Goal: Task Accomplishment & Management: Use online tool/utility

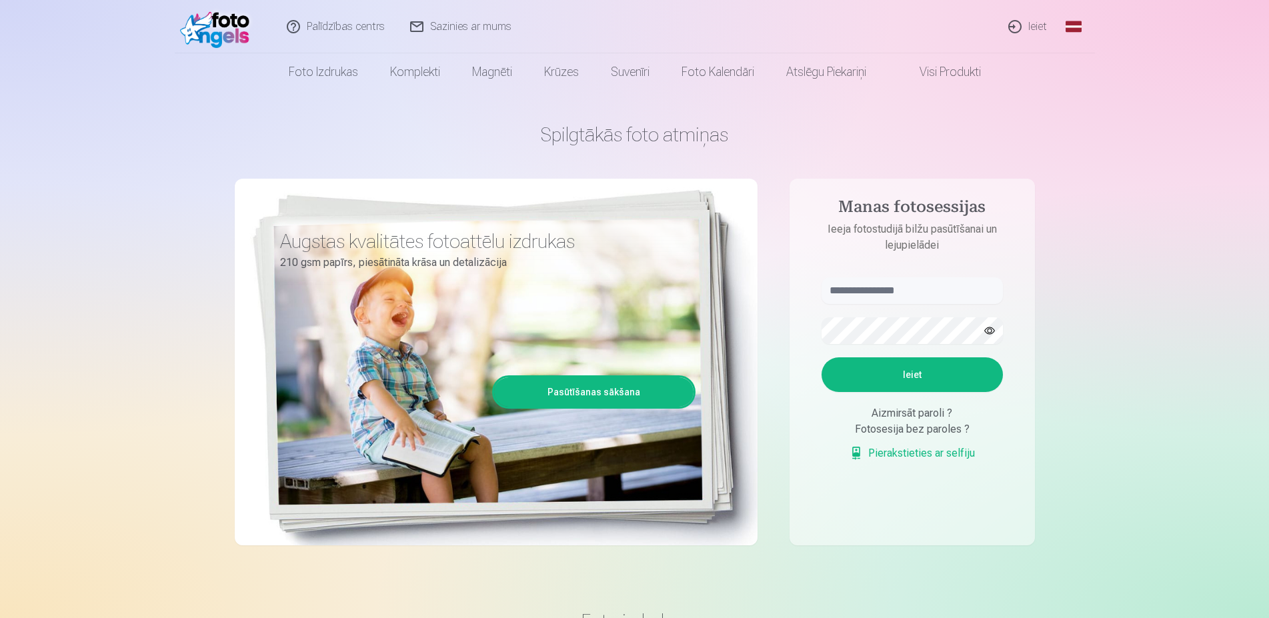
click at [1030, 26] on link "Ieiet" at bounding box center [1029, 26] width 64 height 53
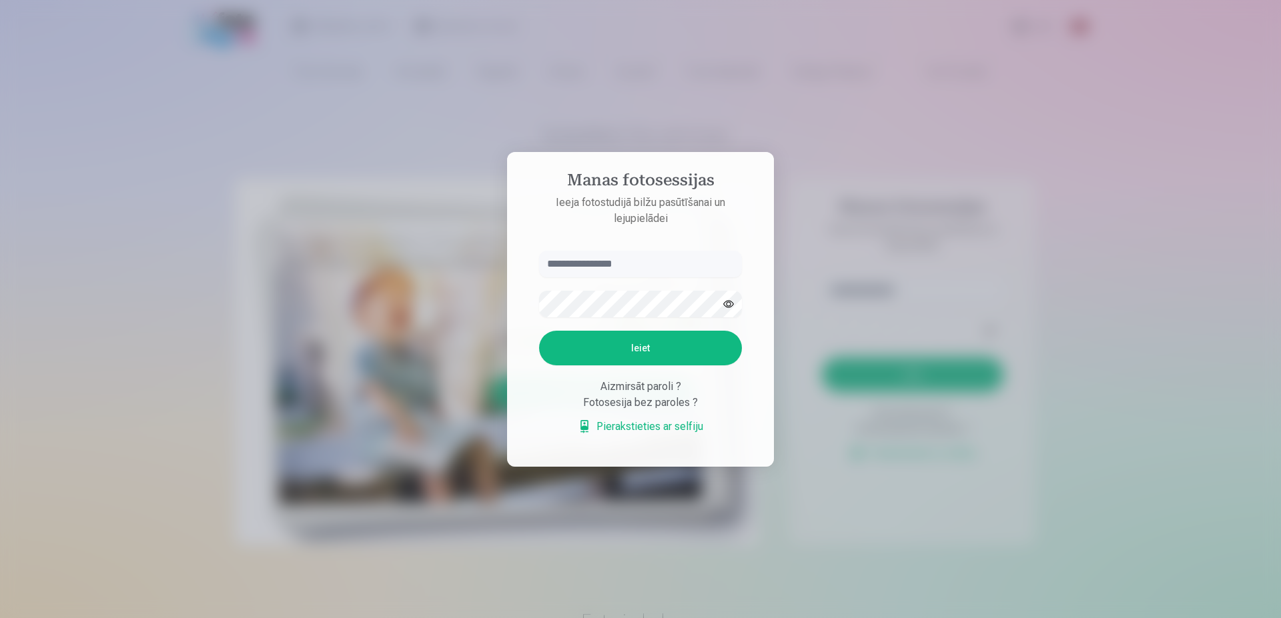
click at [652, 271] on input "text" at bounding box center [640, 264] width 203 height 27
click at [730, 304] on button "button" at bounding box center [728, 304] width 25 height 25
click at [560, 265] on input "**********" at bounding box center [640, 264] width 203 height 27
drag, startPoint x: 581, startPoint y: 261, endPoint x: 573, endPoint y: 263, distance: 8.3
click at [574, 263] on input "**********" at bounding box center [640, 264] width 203 height 27
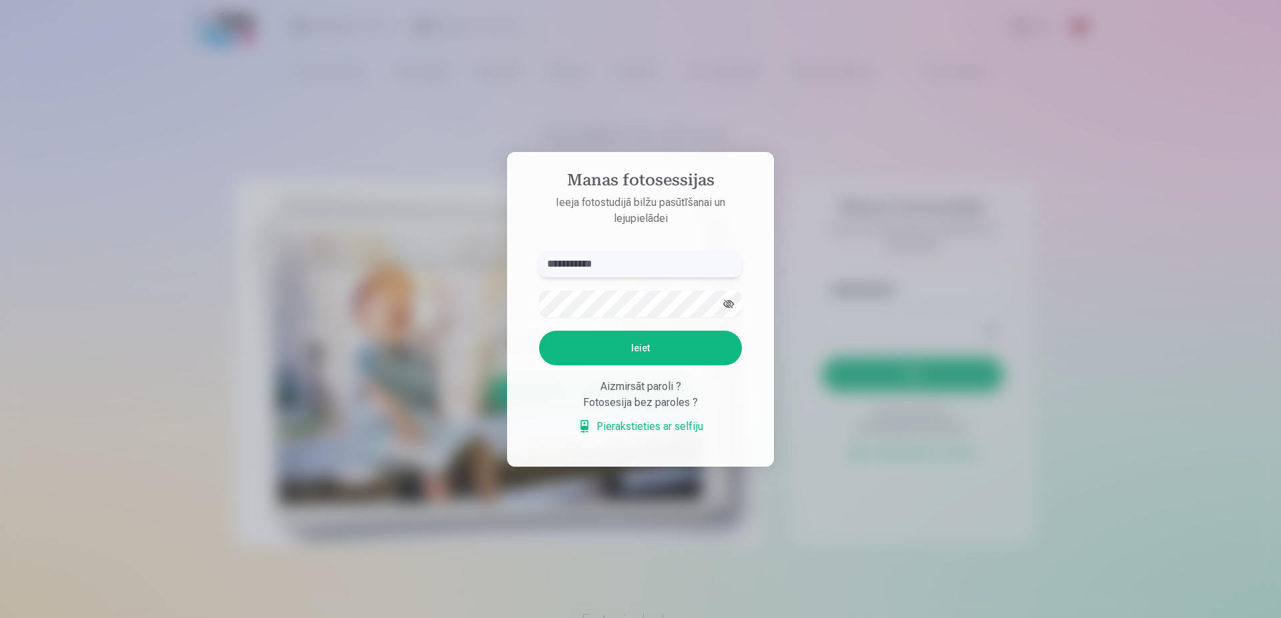
type input "**********"
click at [641, 346] on button "Ieiet" at bounding box center [640, 348] width 203 height 35
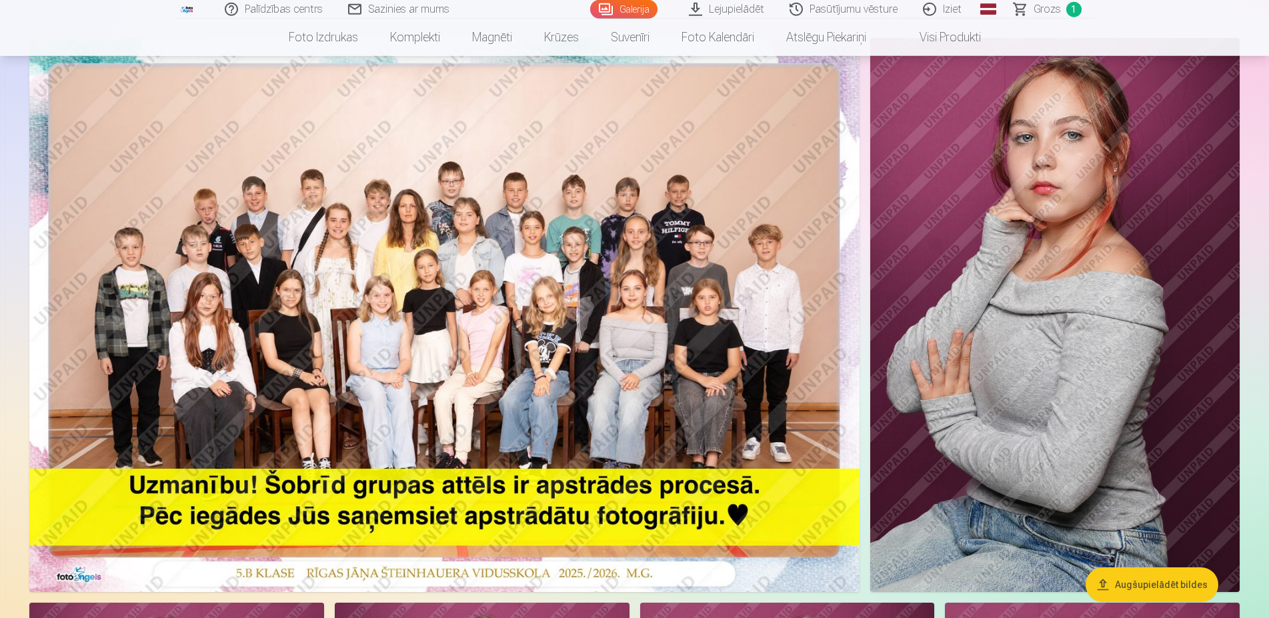
scroll to position [136, 0]
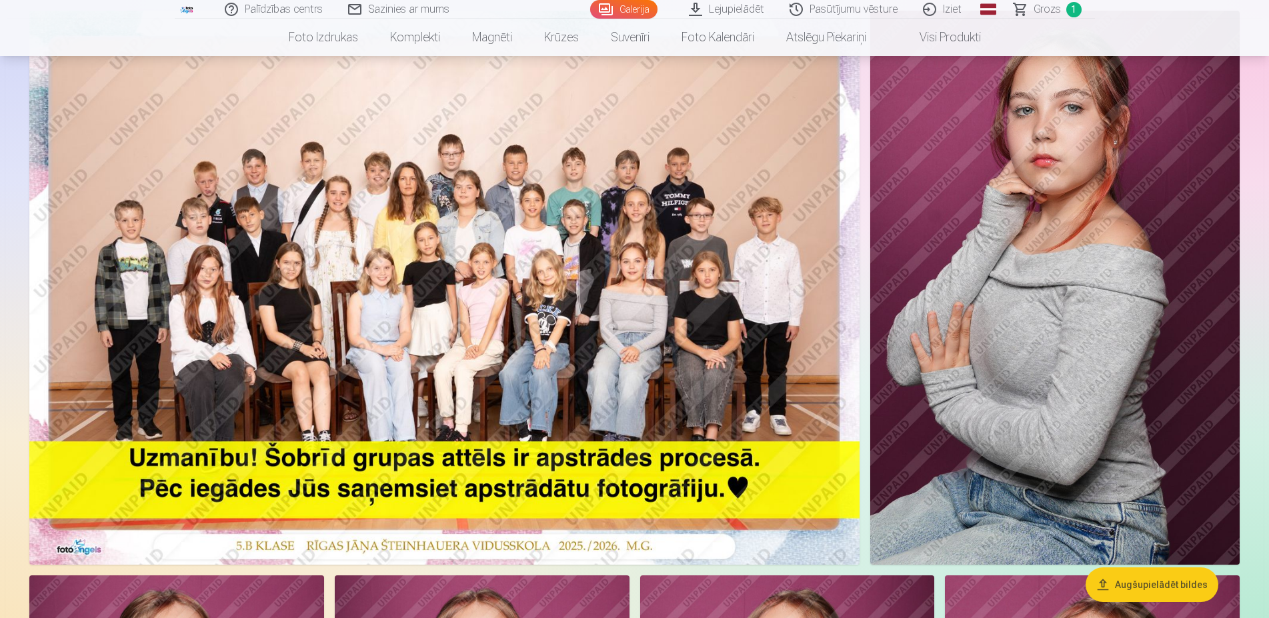
click at [1151, 591] on button "Augšupielādēt bildes" at bounding box center [1152, 585] width 133 height 35
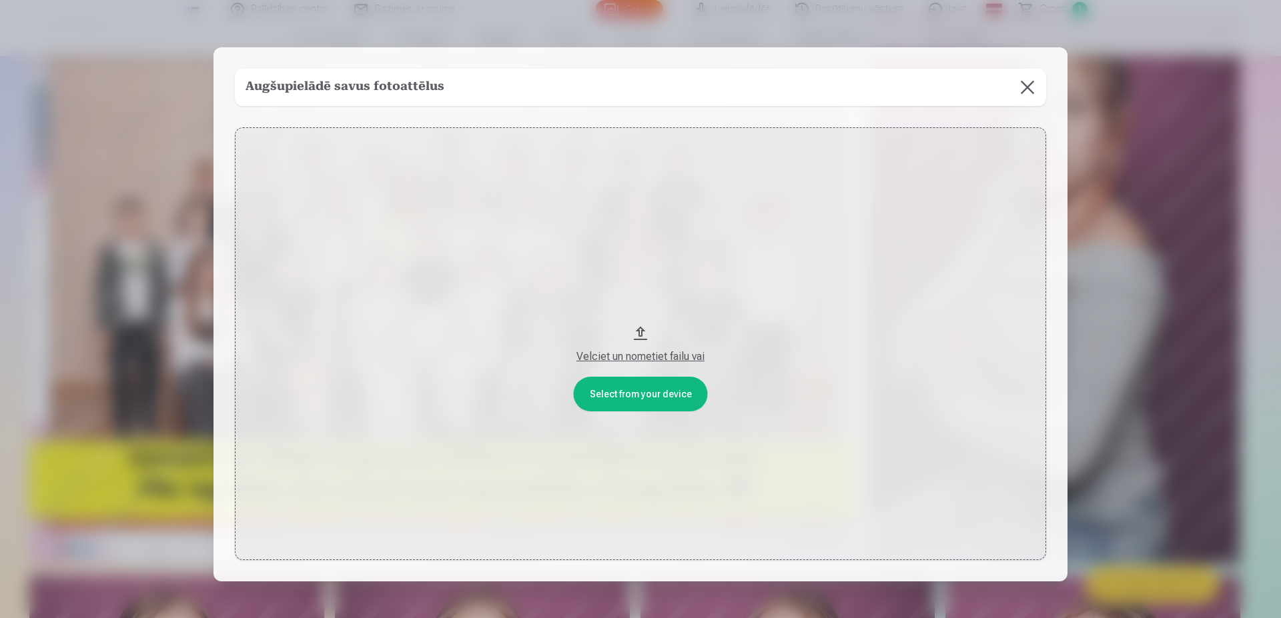
click at [1015, 84] on button at bounding box center [1027, 87] width 37 height 37
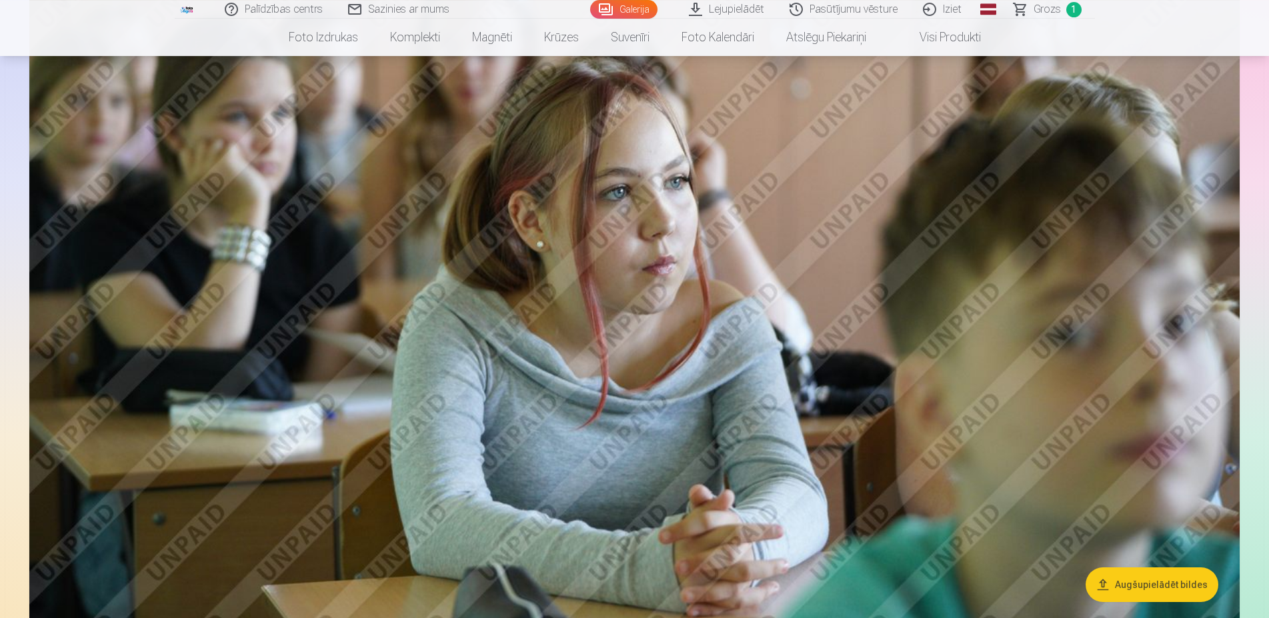
scroll to position [2450, 0]
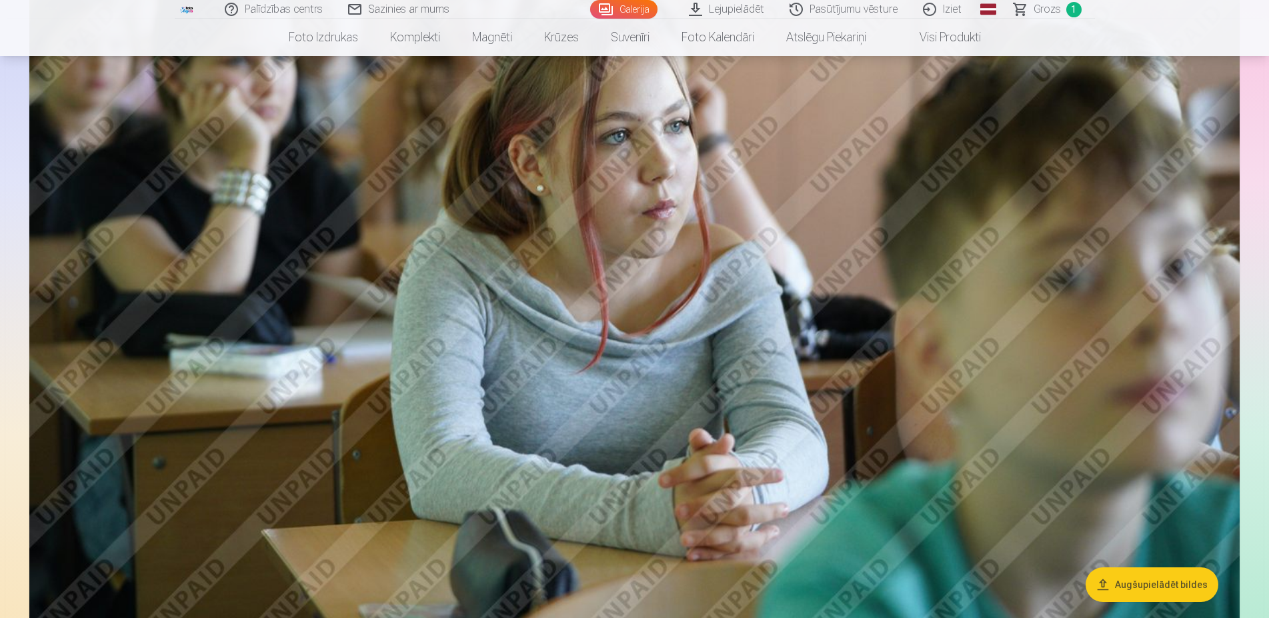
click at [1168, 587] on button "Augšupielādēt bildes" at bounding box center [1152, 585] width 133 height 35
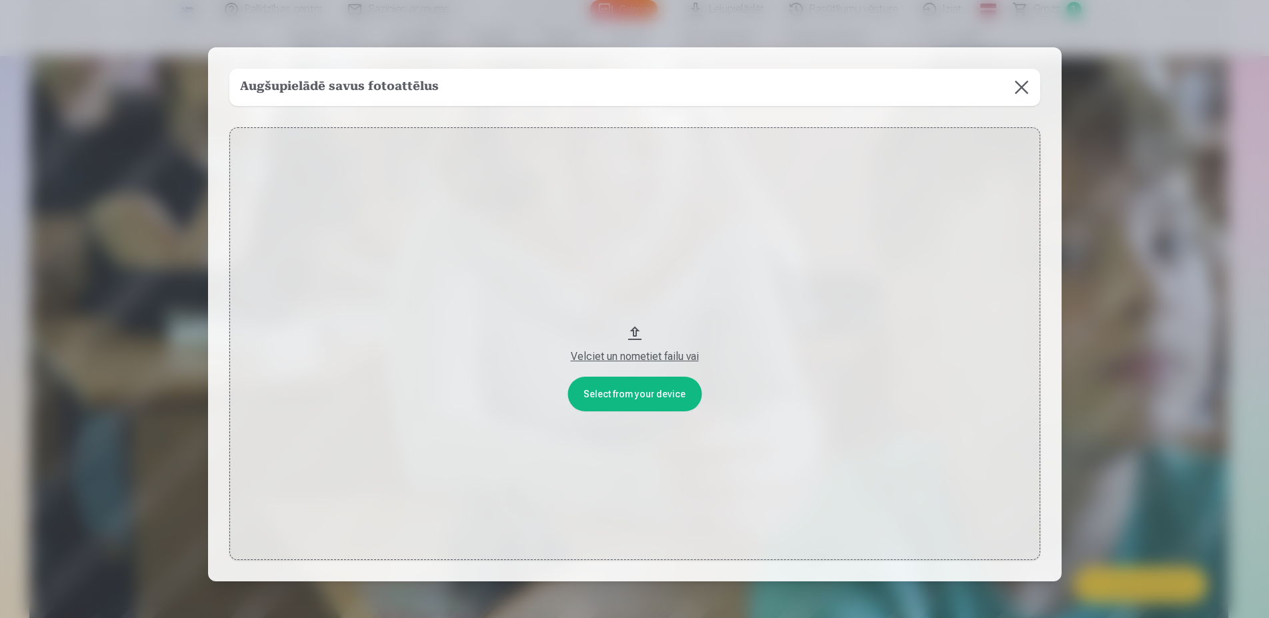
scroll to position [2470, 0]
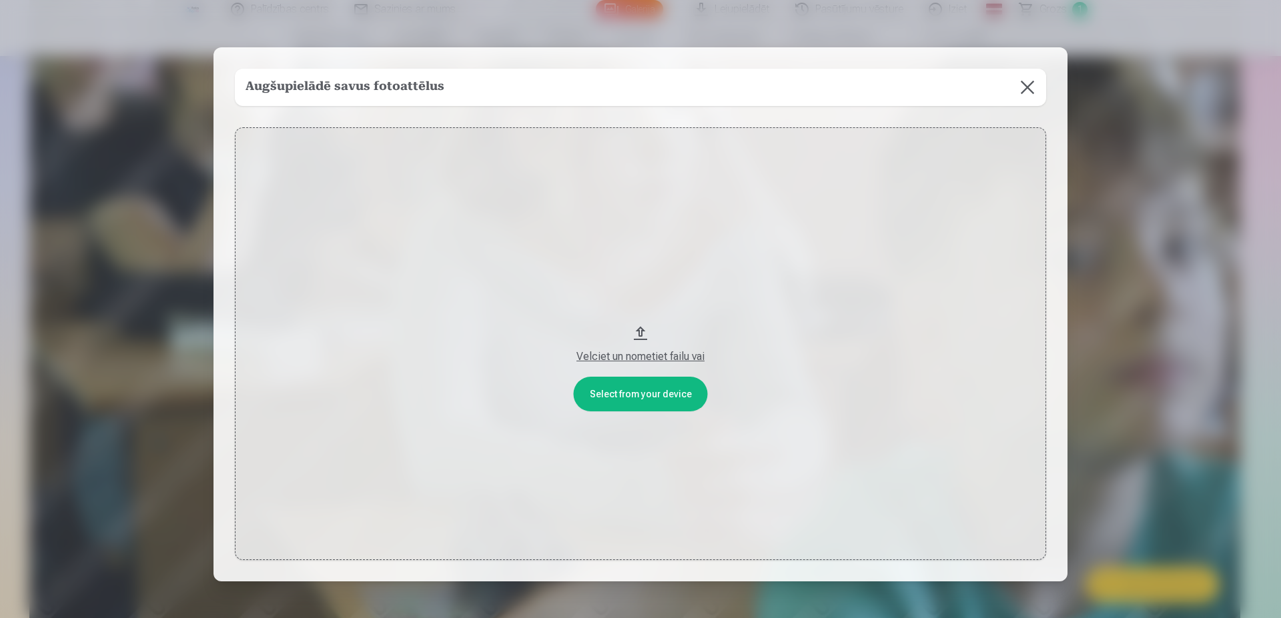
click at [628, 359] on div "Velciet un nometiet failu vai" at bounding box center [640, 357] width 784 height 16
drag, startPoint x: 1027, startPoint y: 87, endPoint x: 971, endPoint y: 115, distance: 62.6
click at [1027, 87] on button at bounding box center [1027, 87] width 37 height 37
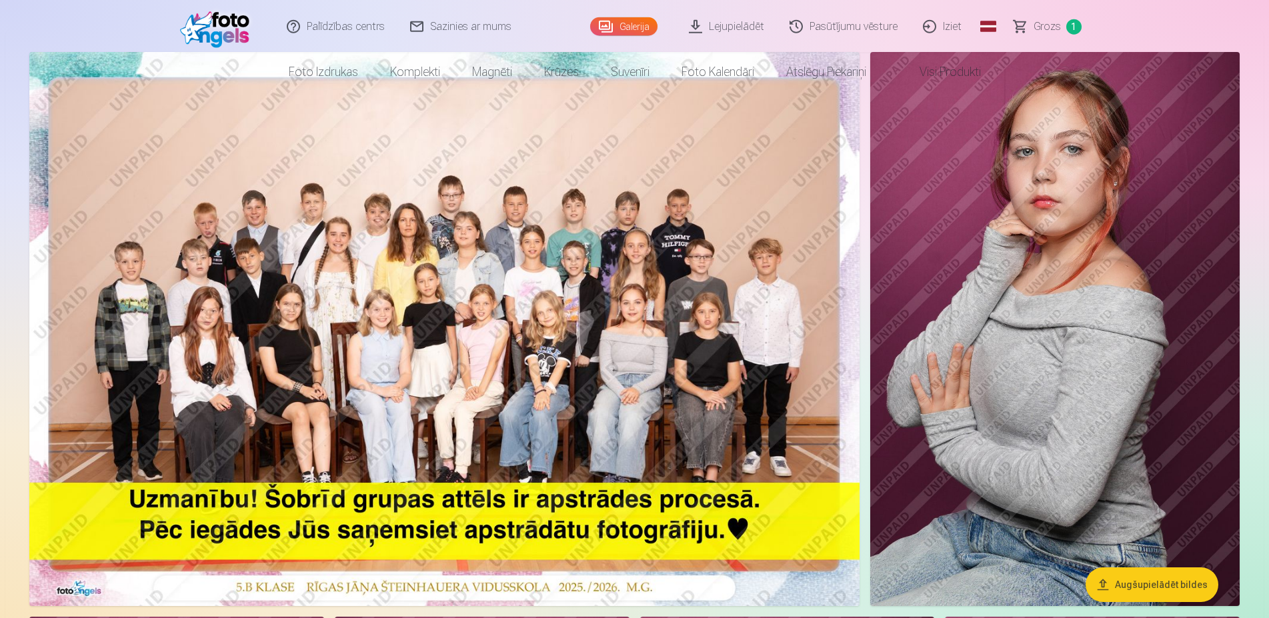
scroll to position [0, 0]
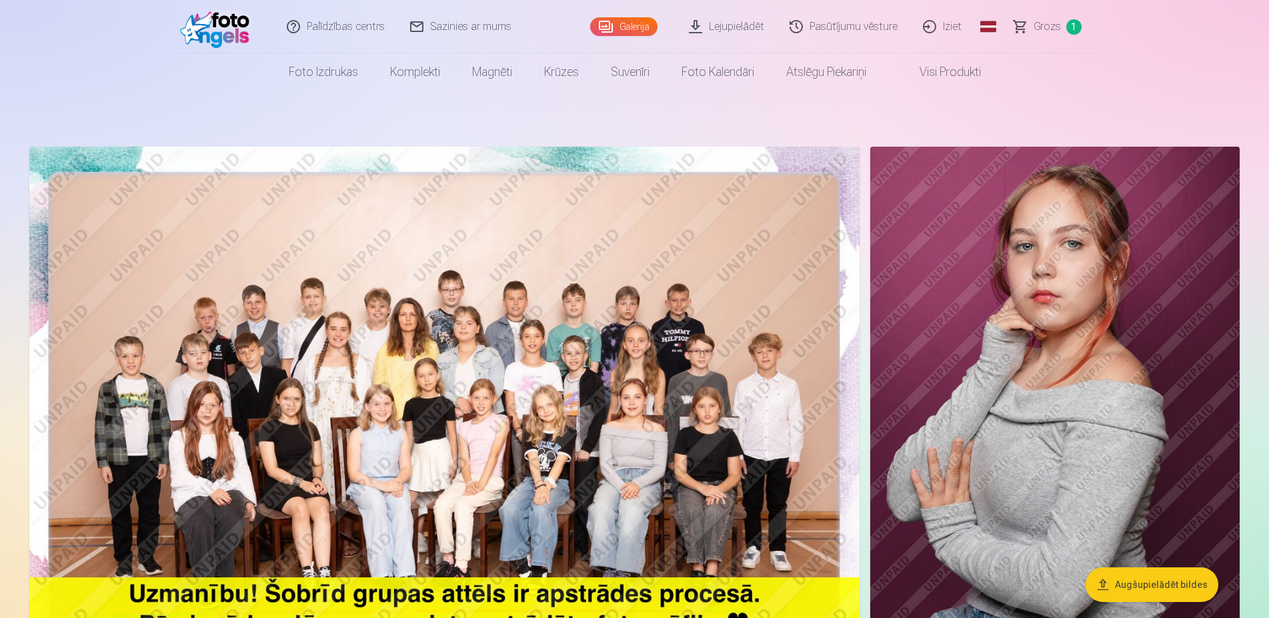
click at [729, 31] on link "Lejupielādēt" at bounding box center [727, 26] width 101 height 53
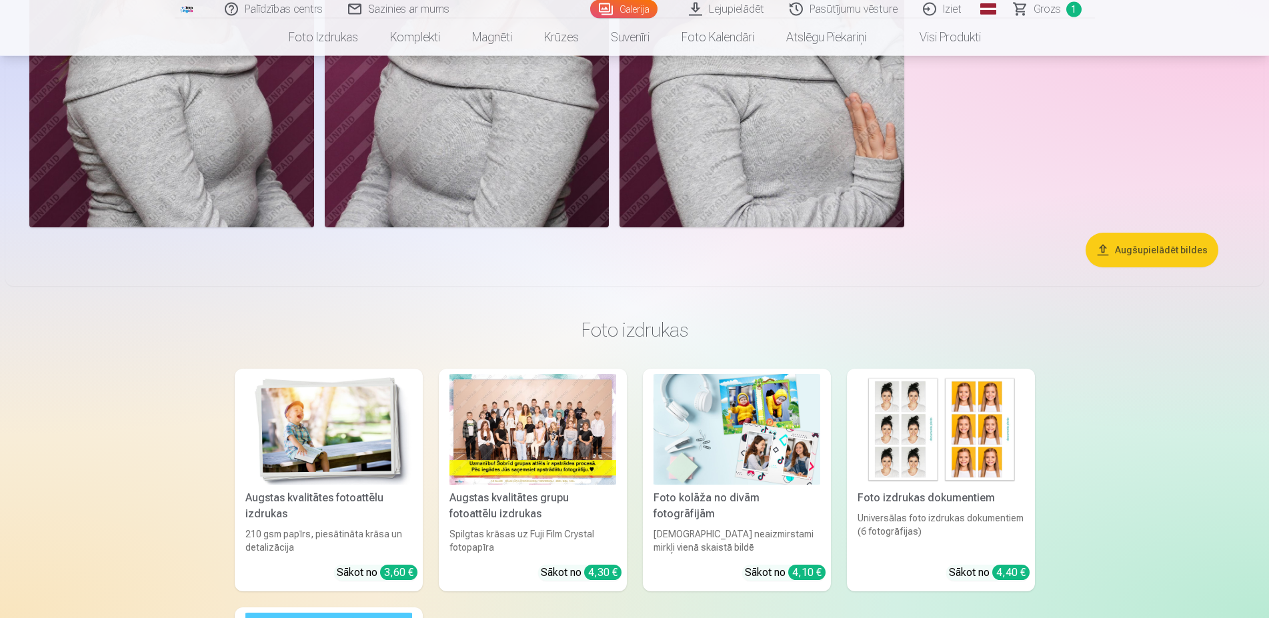
scroll to position [8845, 0]
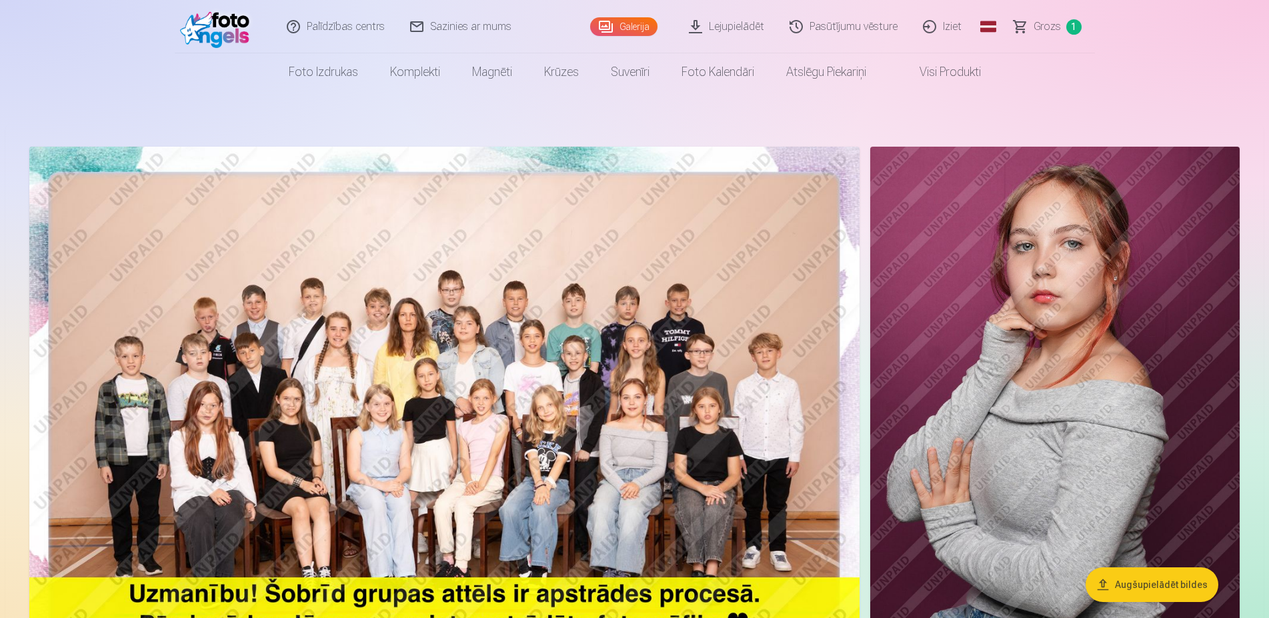
click at [953, 25] on link "Iziet" at bounding box center [943, 26] width 64 height 53
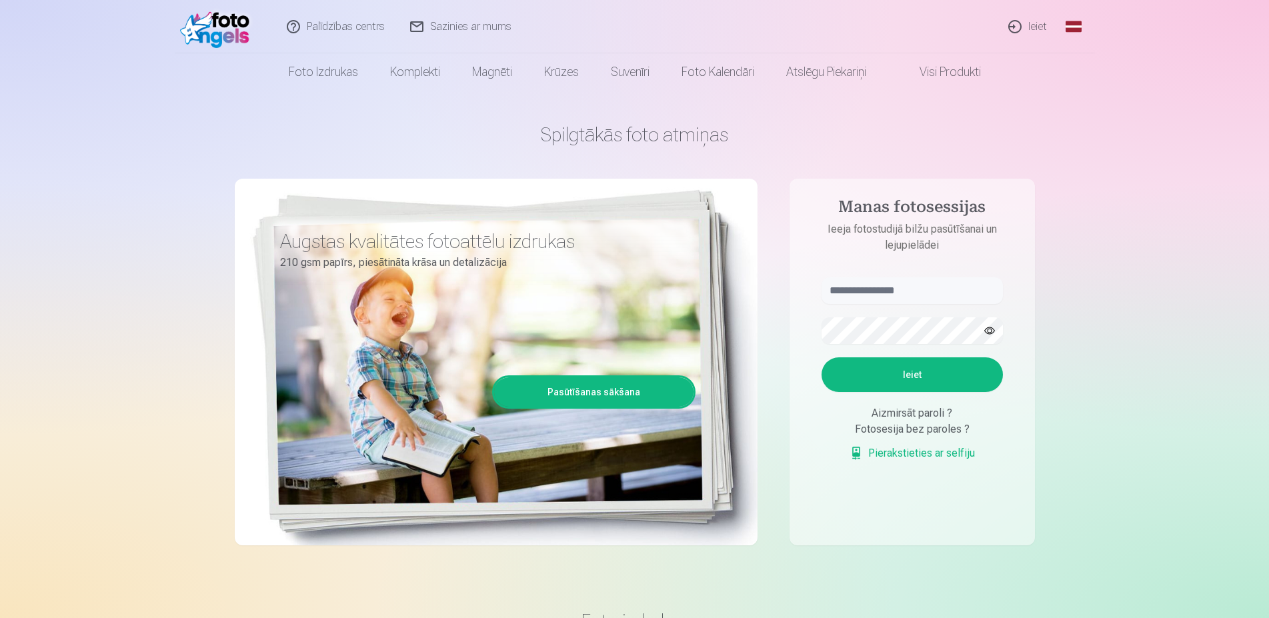
click at [1027, 29] on link "Ieiet" at bounding box center [1029, 26] width 64 height 53
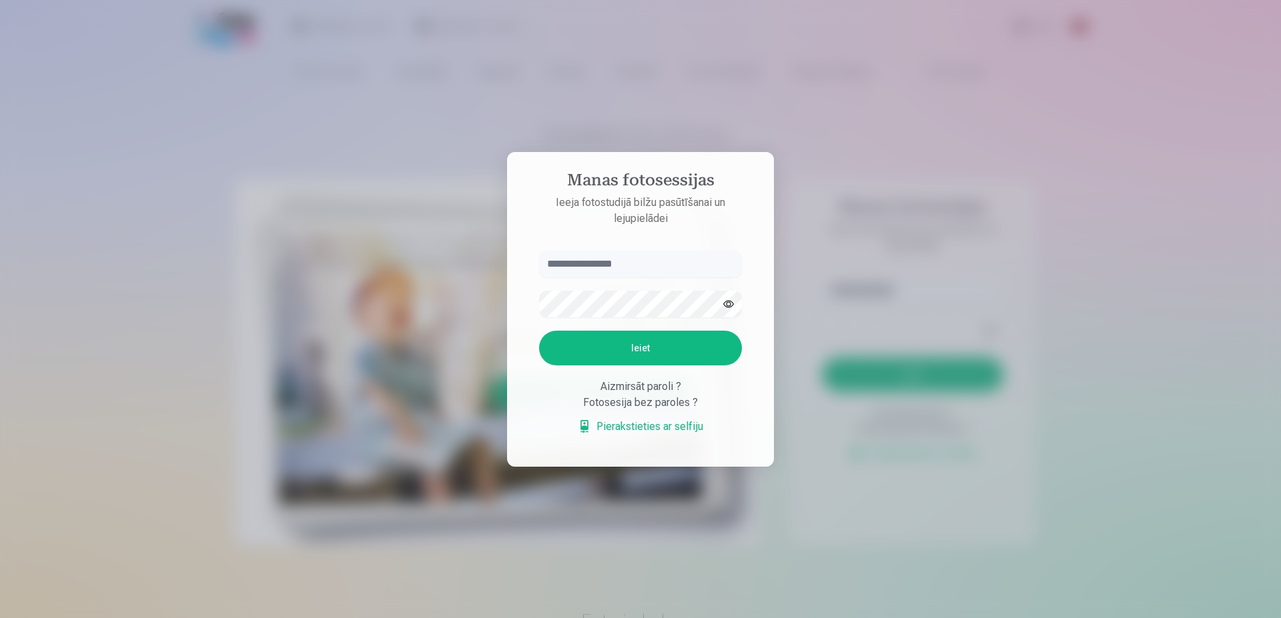
click at [626, 262] on input "text" at bounding box center [640, 264] width 203 height 27
type input "**********"
click at [639, 353] on button "Ieiet" at bounding box center [640, 348] width 203 height 35
